Goal: Find specific page/section: Find specific page/section

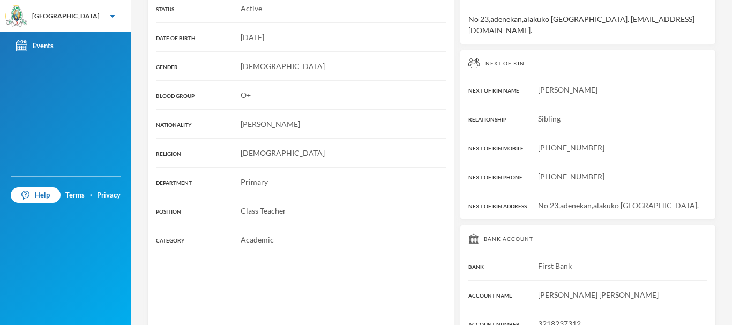
scroll to position [300, 0]
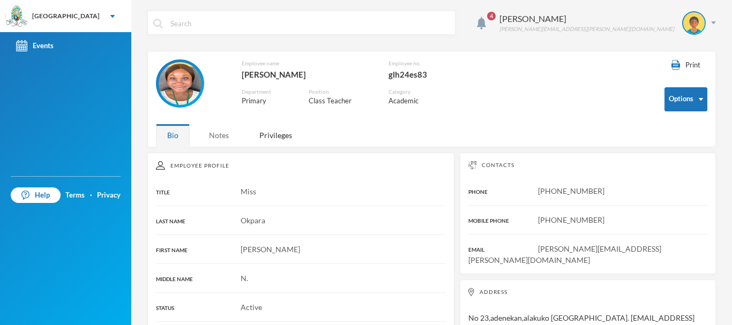
click at [223, 133] on div "Notes" at bounding box center [219, 135] width 42 height 23
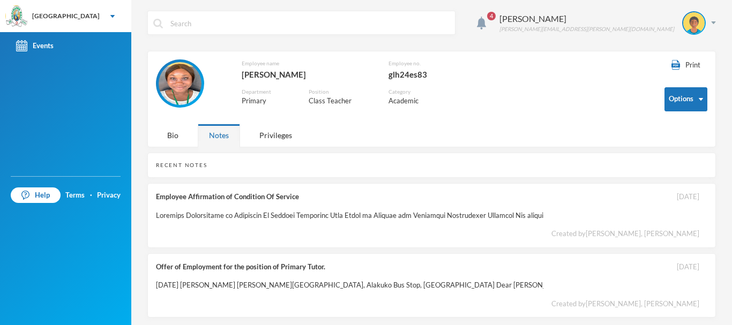
scroll to position [9, 0]
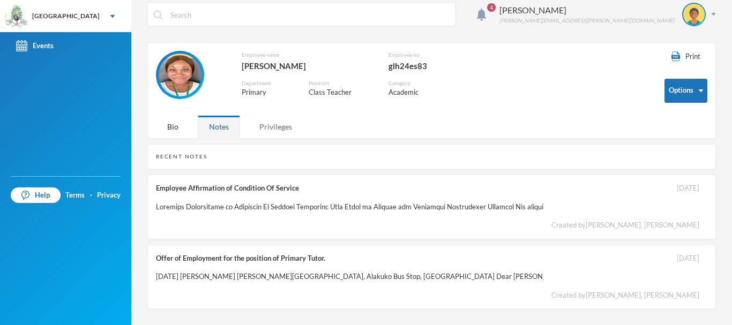
click at [279, 122] on div "Privileges" at bounding box center [275, 126] width 55 height 23
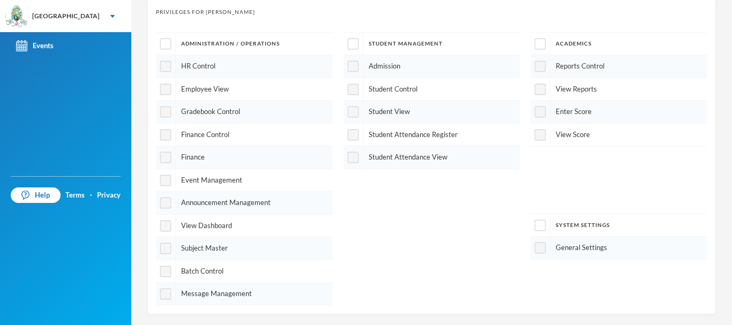
scroll to position [0, 0]
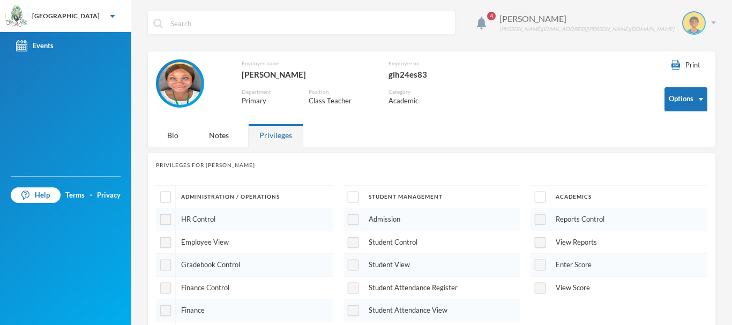
click at [623, 16] on div "[PERSON_NAME]" at bounding box center [587, 18] width 175 height 13
click at [405, 25] on input "text" at bounding box center [309, 23] width 280 height 24
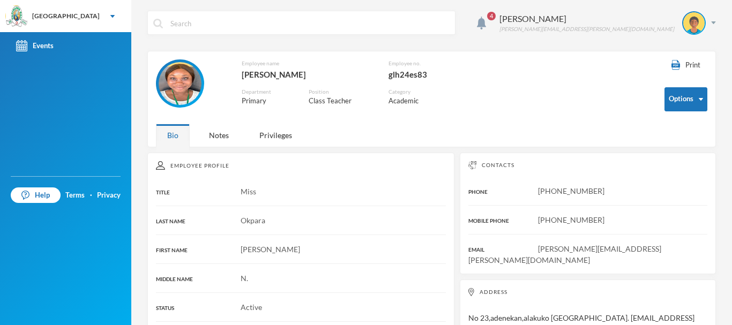
click at [273, 24] on input "text" at bounding box center [309, 23] width 280 height 24
type input "y"
click at [151, 47] on div "4 [PERSON_NAME] [PERSON_NAME][EMAIL_ADDRESS][PERSON_NAME][DOMAIN_NAME]" at bounding box center [431, 31] width 569 height 40
click at [169, 161] on div "Employee Profile" at bounding box center [301, 165] width 290 height 9
